Goal: Information Seeking & Learning: Understand process/instructions

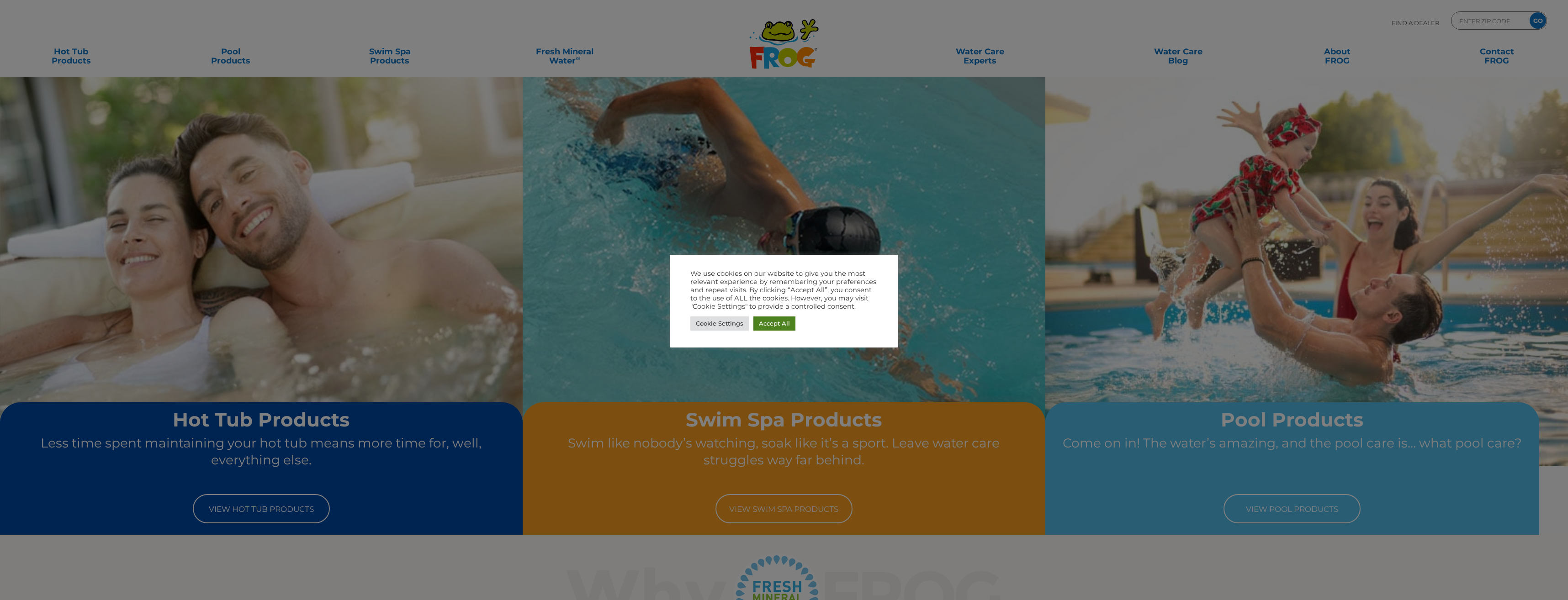
click at [771, 327] on link "Accept All" at bounding box center [774, 323] width 42 height 14
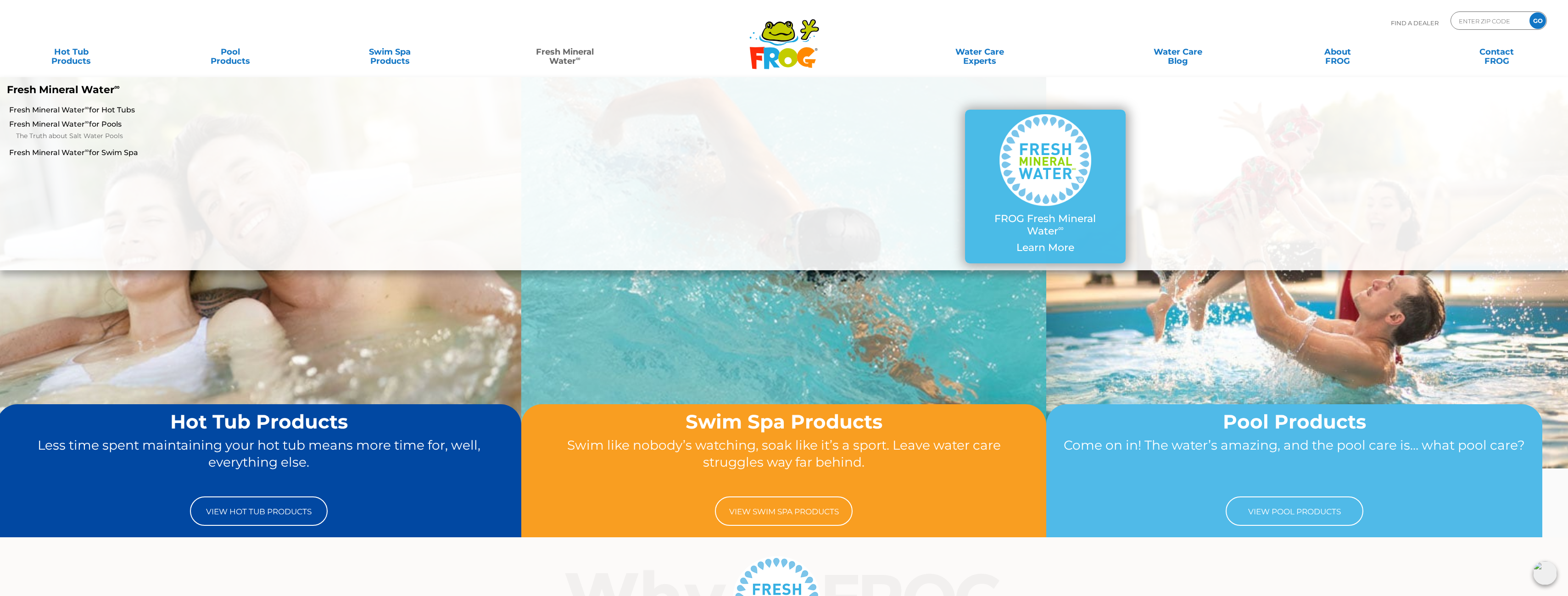
click at [562, 54] on link "Fresh Mineral Water ∞" at bounding box center [565, 52] width 155 height 18
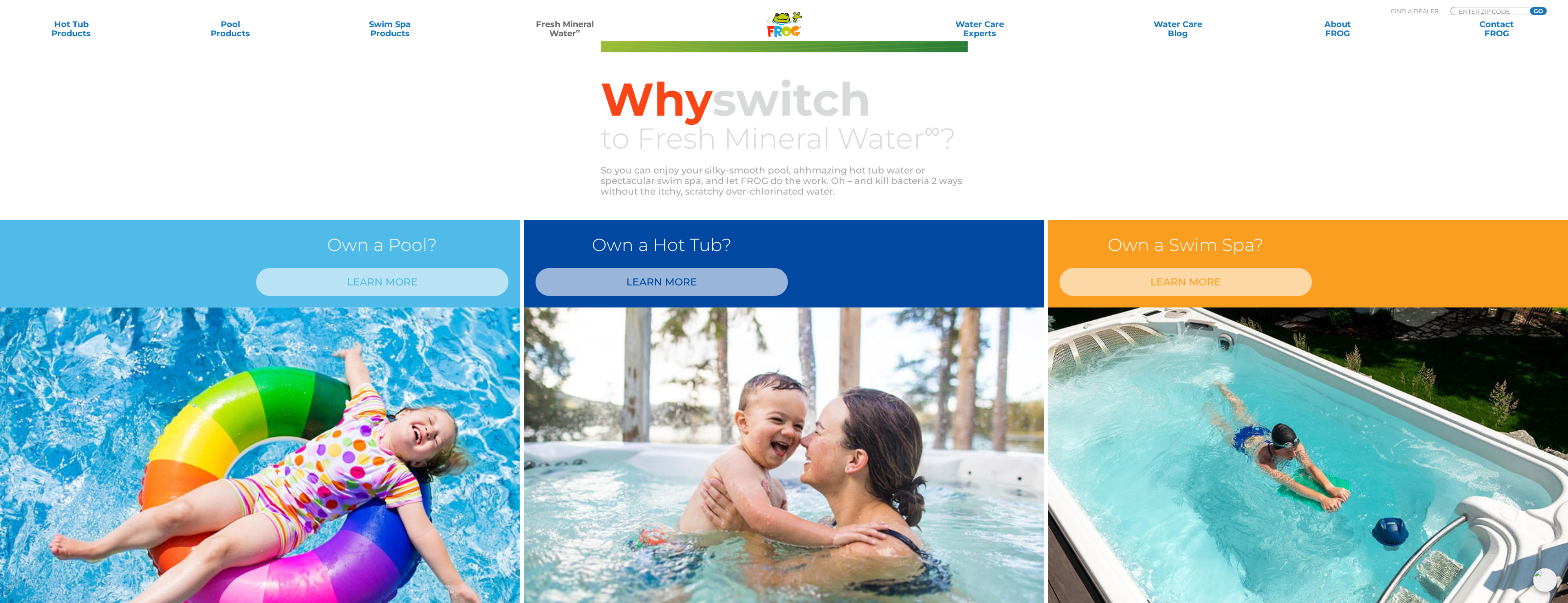
scroll to position [597, 0]
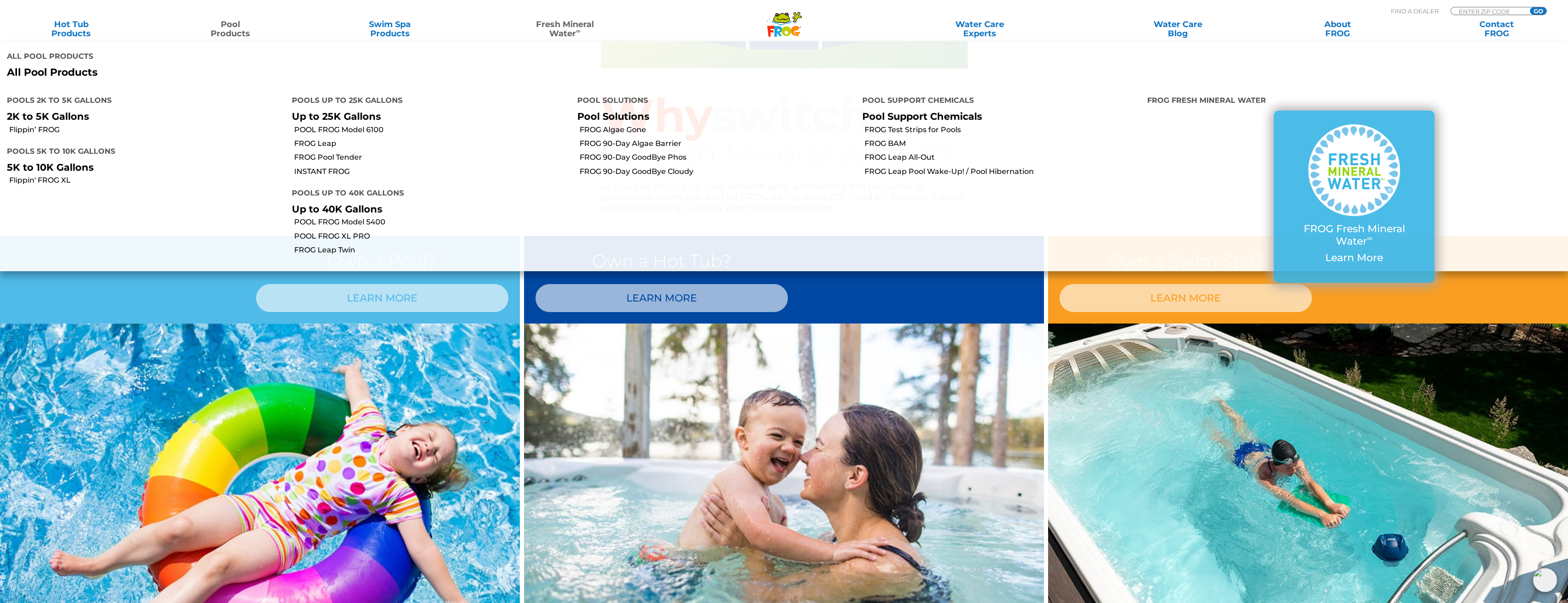
click at [244, 32] on link "Pool Products" at bounding box center [230, 29] width 124 height 18
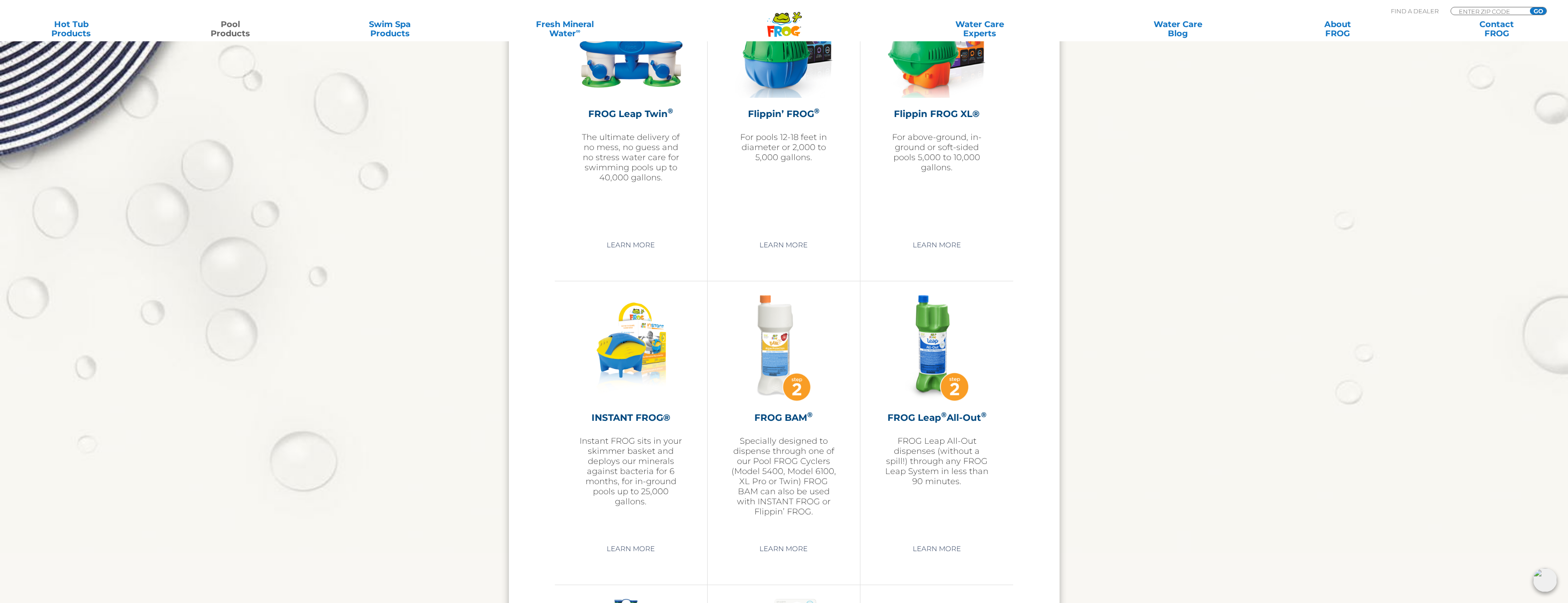
scroll to position [2020, 0]
click at [628, 465] on p "Instant FROG sits in your skimmer basket and deploys our minerals against bacte…" at bounding box center [631, 470] width 106 height 71
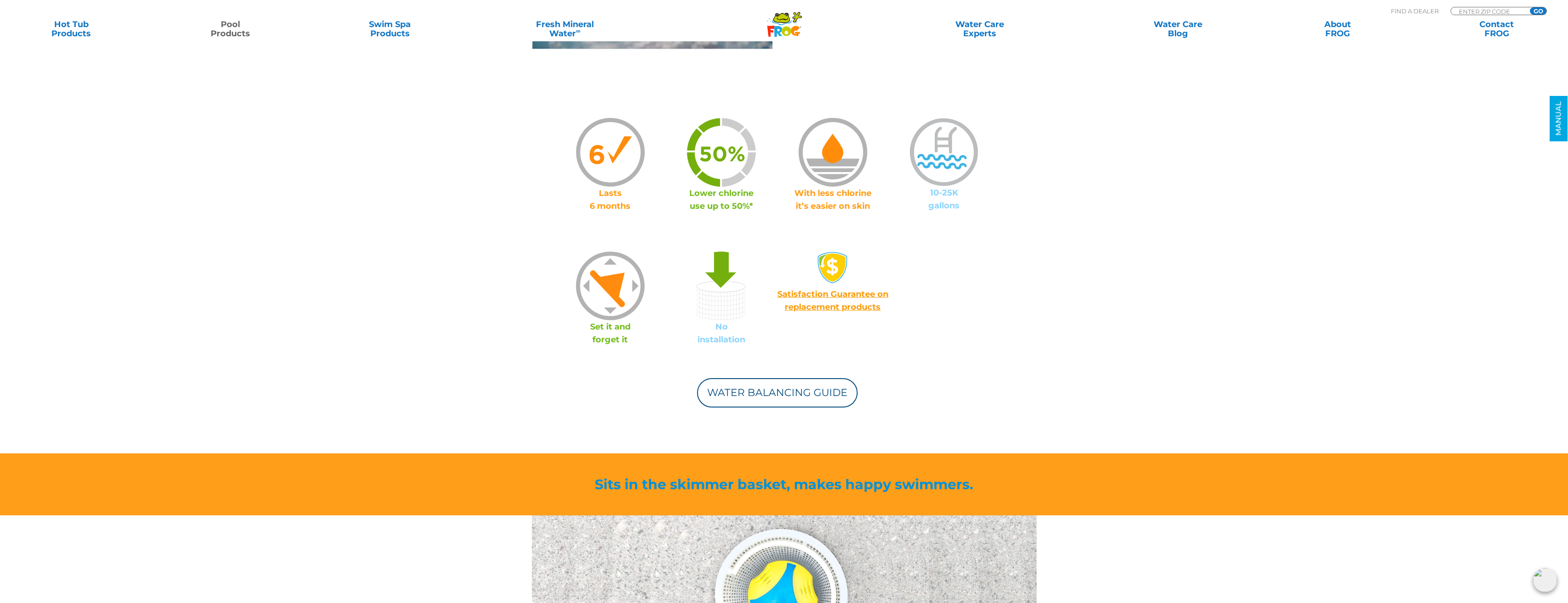
scroll to position [643, 0]
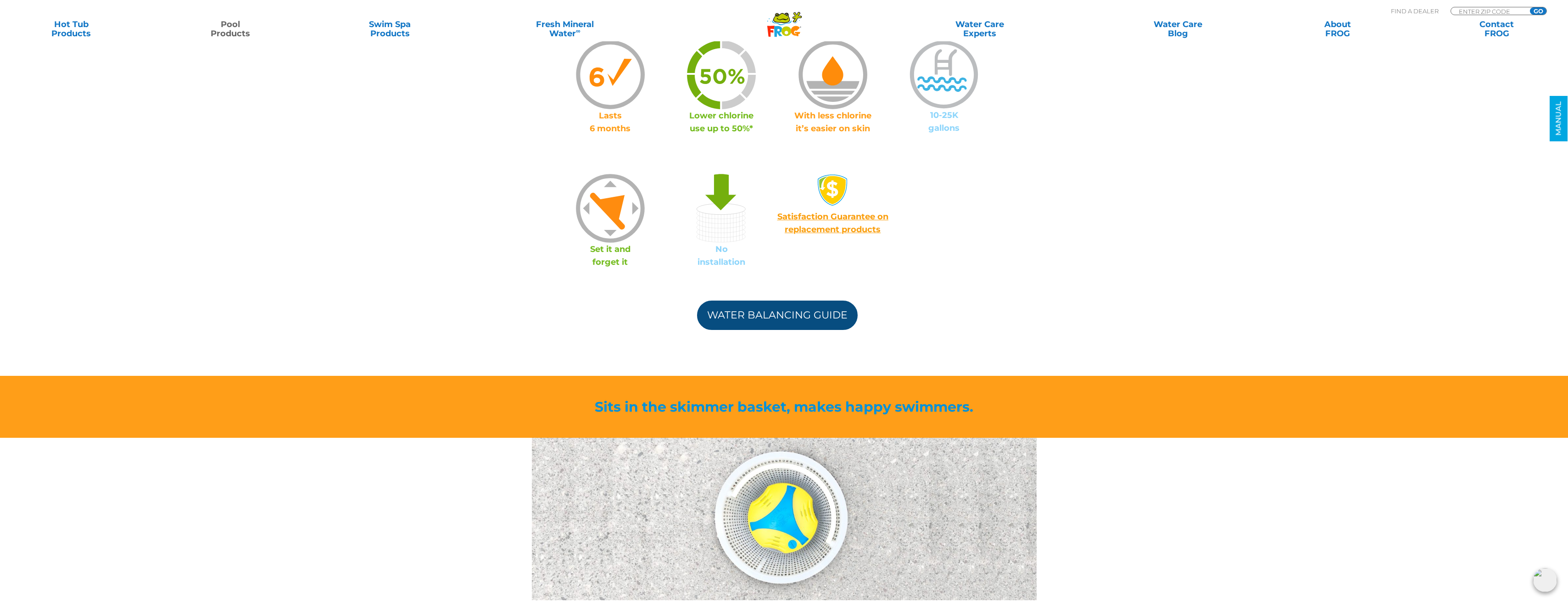
click at [794, 320] on link "Water Balancing Guide" at bounding box center [777, 316] width 161 height 29
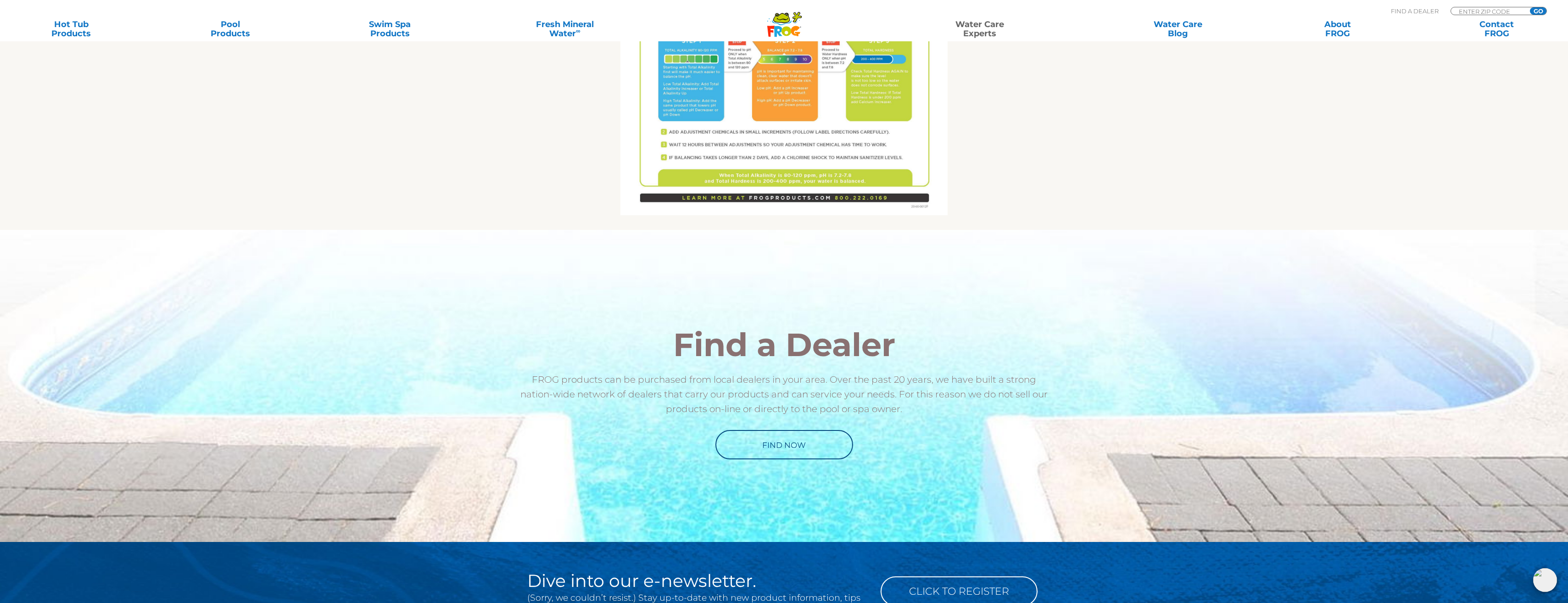
scroll to position [643, 0]
